Goal: Transaction & Acquisition: Purchase product/service

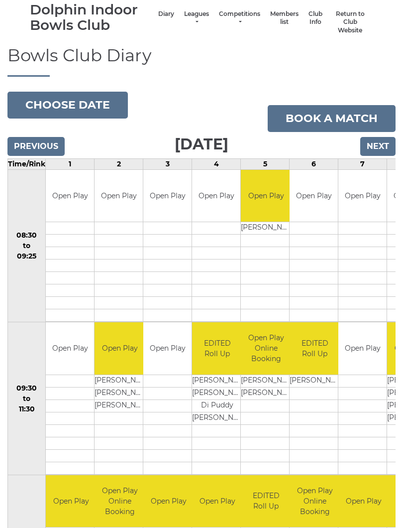
click at [379, 142] on input "Next" at bounding box center [377, 146] width 35 height 19
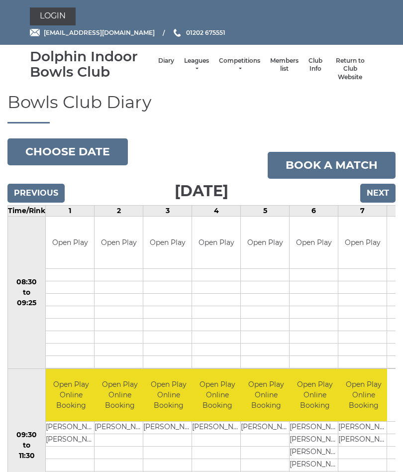
click at [379, 190] on input "Next" at bounding box center [377, 193] width 35 height 19
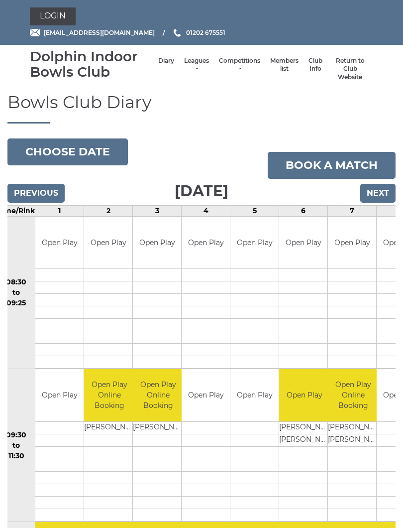
click at [57, 16] on link "Login" at bounding box center [53, 16] width 46 height 18
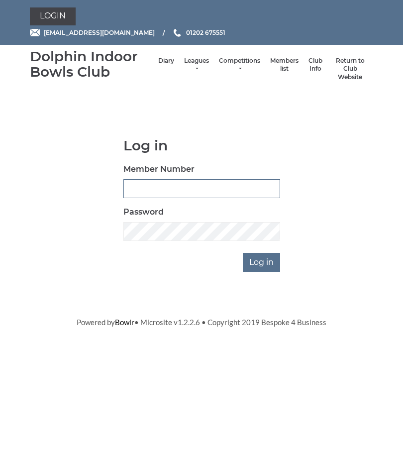
click at [166, 189] on input "Member Number" at bounding box center [201, 188] width 157 height 19
type input "3547"
click at [261, 261] on input "Log in" at bounding box center [261, 262] width 37 height 19
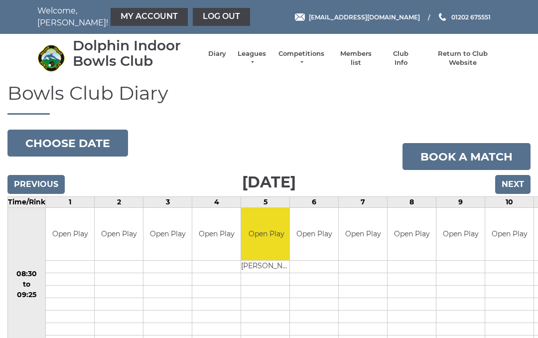
click at [136, 21] on link "My Account" at bounding box center [149, 17] width 77 height 18
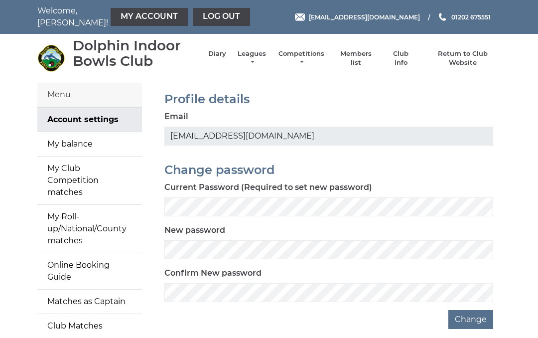
click at [125, 15] on link "My Account" at bounding box center [149, 17] width 77 height 18
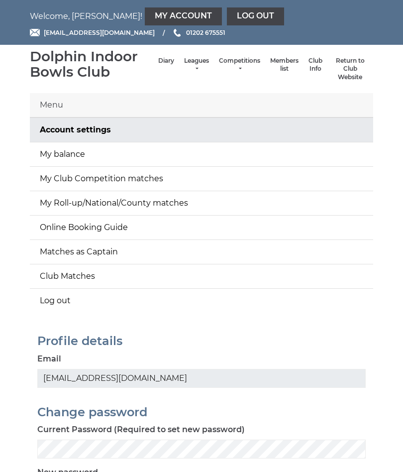
click at [66, 154] on link "My balance" at bounding box center [202, 154] width 344 height 24
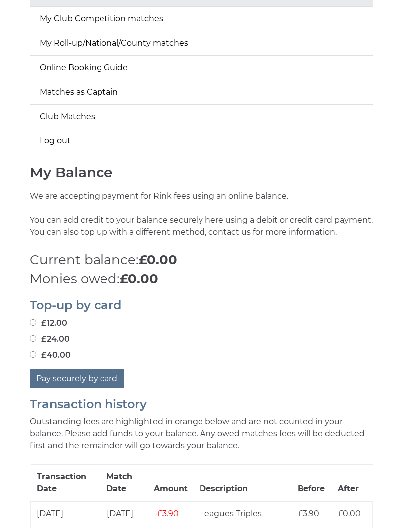
scroll to position [161, 0]
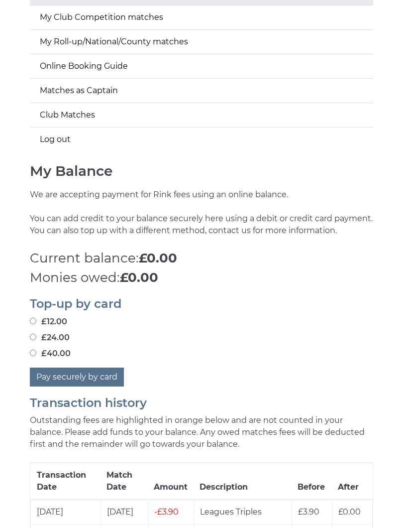
click at [36, 354] on input "£40.00" at bounding box center [33, 353] width 6 height 6
radio input "true"
click at [91, 376] on button "Pay securely by card" at bounding box center [77, 377] width 94 height 19
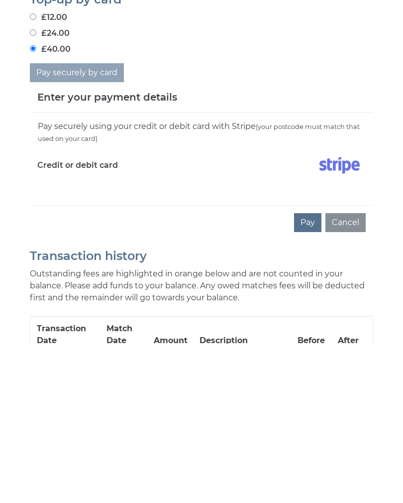
scroll to position [331, 0]
click at [311, 348] on button "Pay" at bounding box center [307, 357] width 27 height 19
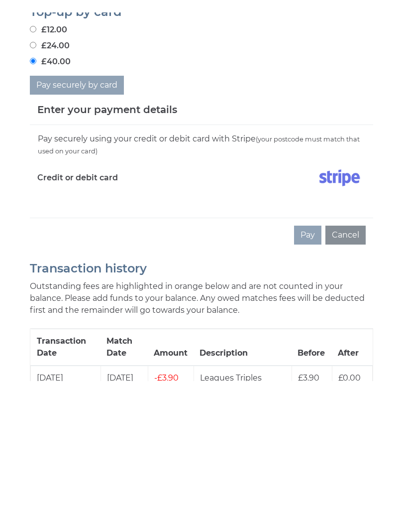
scroll to position [466, 0]
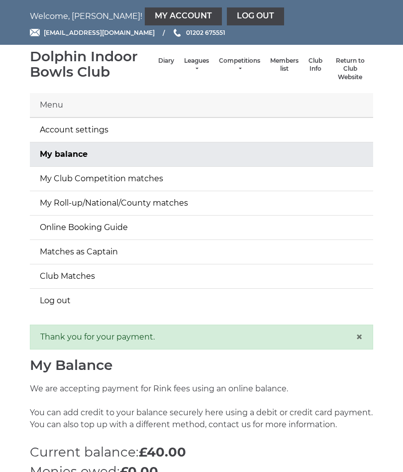
click at [227, 16] on link "Log out" at bounding box center [255, 16] width 57 height 18
